Goal: Find specific page/section: Find specific page/section

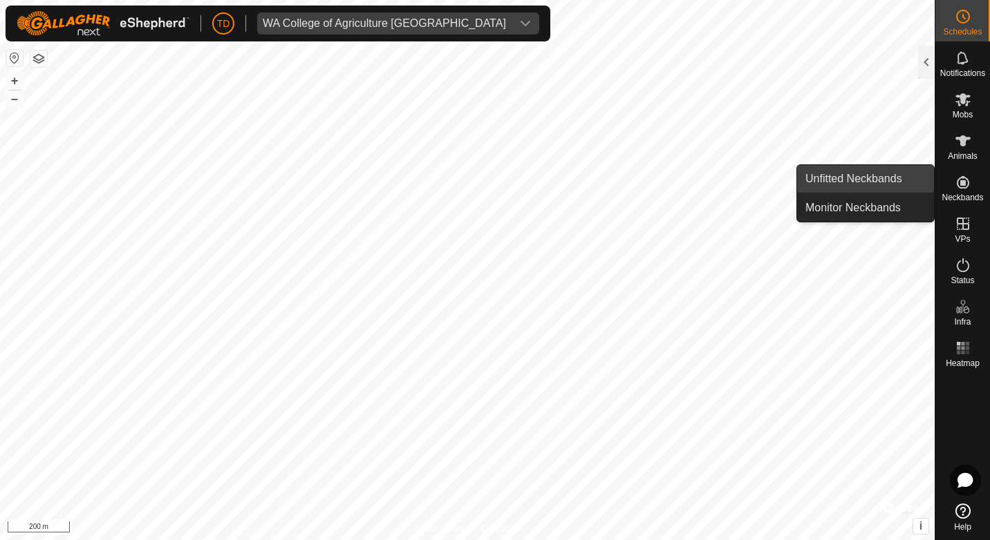
click at [865, 175] on link "Unfitted Neckbands" at bounding box center [865, 179] width 137 height 28
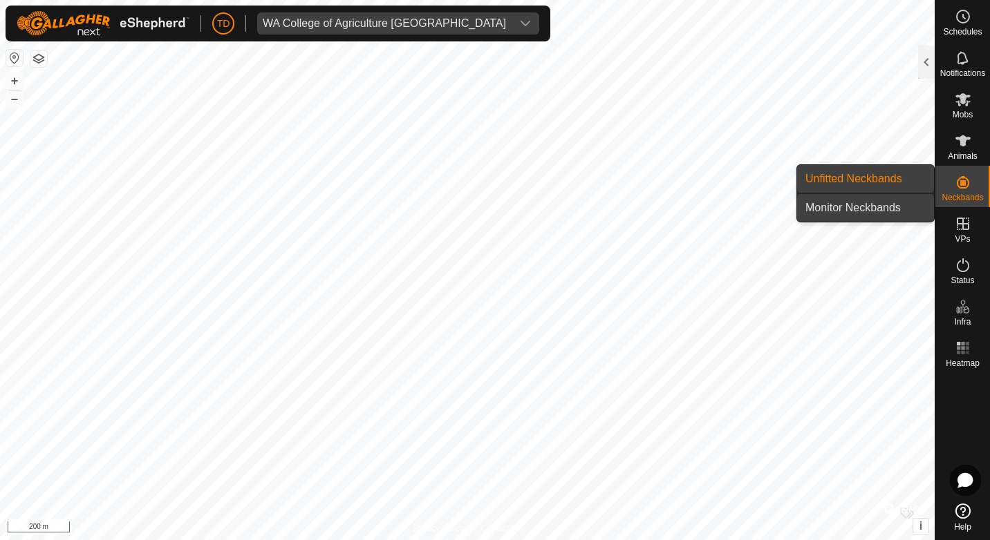
click at [863, 205] on link "Monitor Neckbands" at bounding box center [865, 208] width 137 height 28
